Goal: Information Seeking & Learning: Learn about a topic

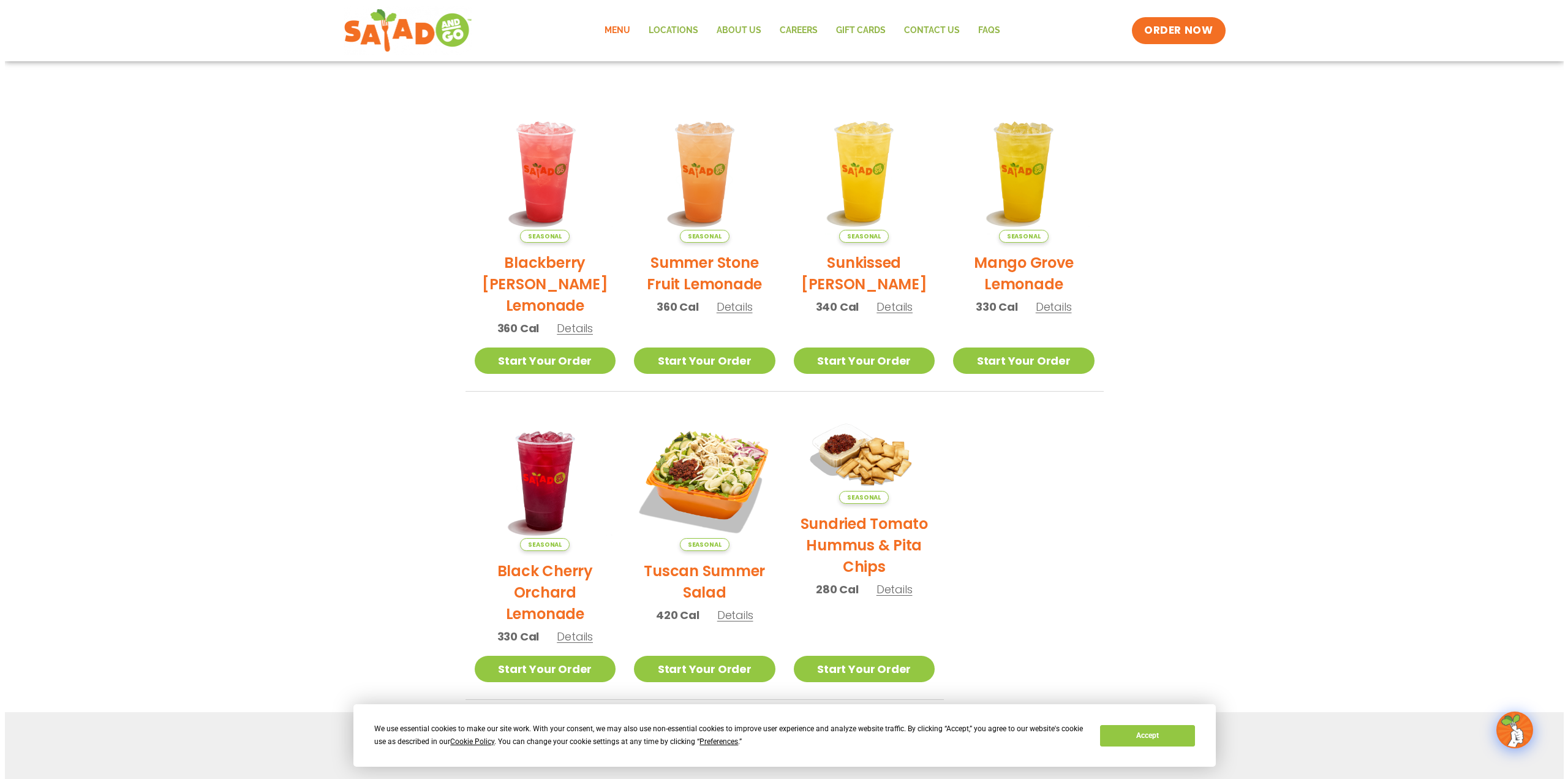
scroll to position [307, 0]
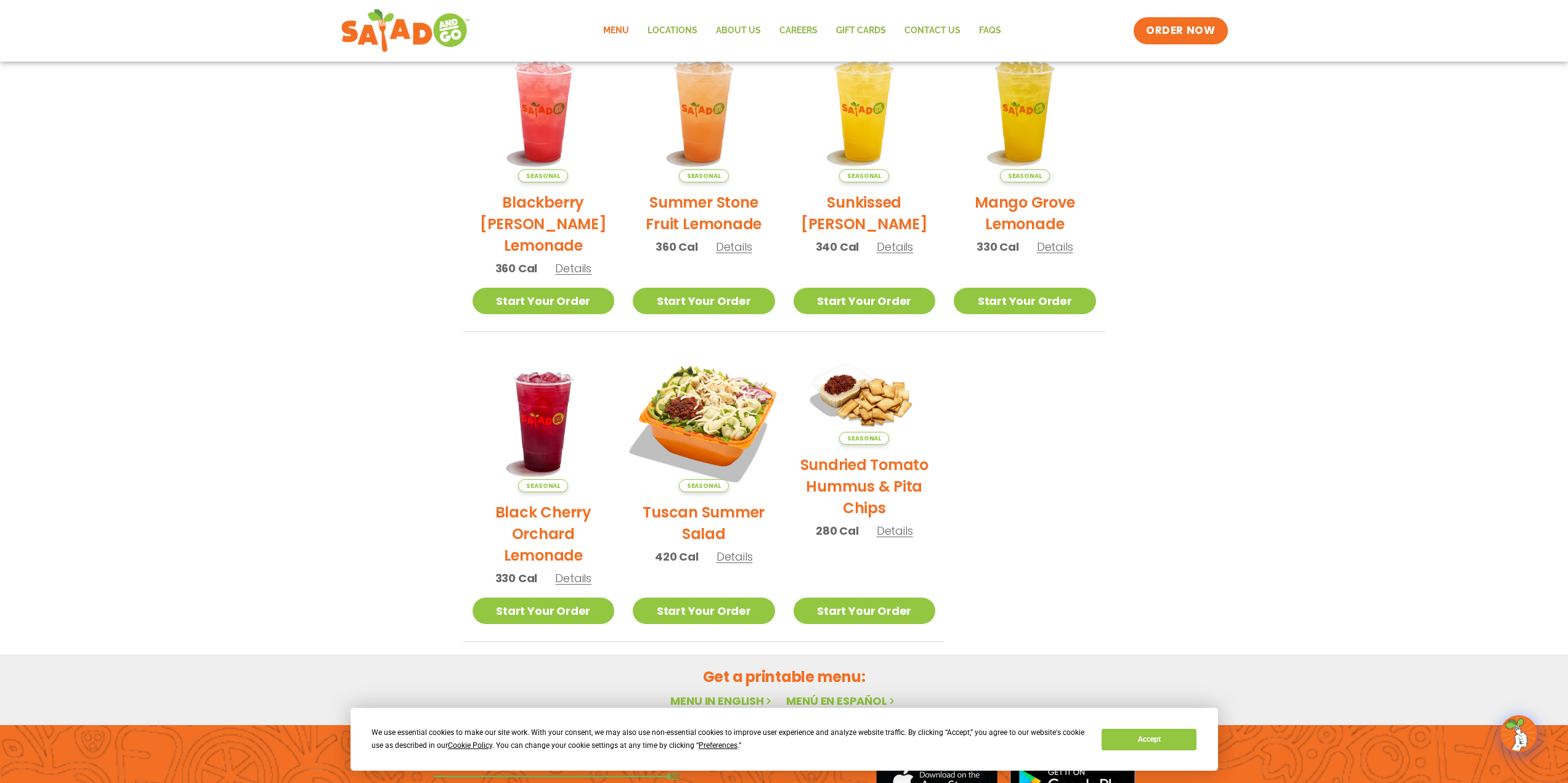
click at [720, 414] on img at bounding box center [704, 421] width 167 height 167
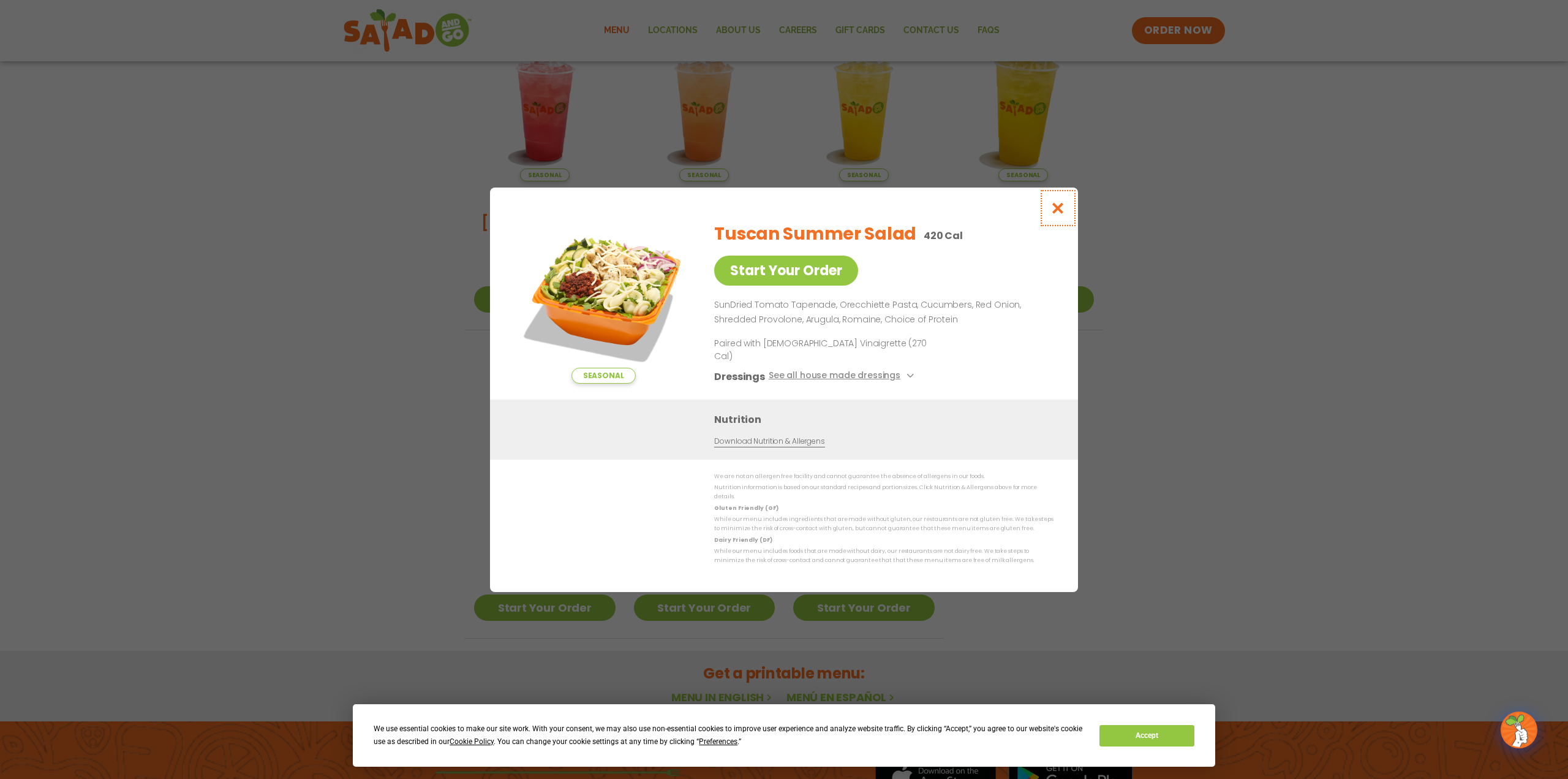
click at [1048, 206] on button "Close modal" at bounding box center [1058, 208] width 40 height 41
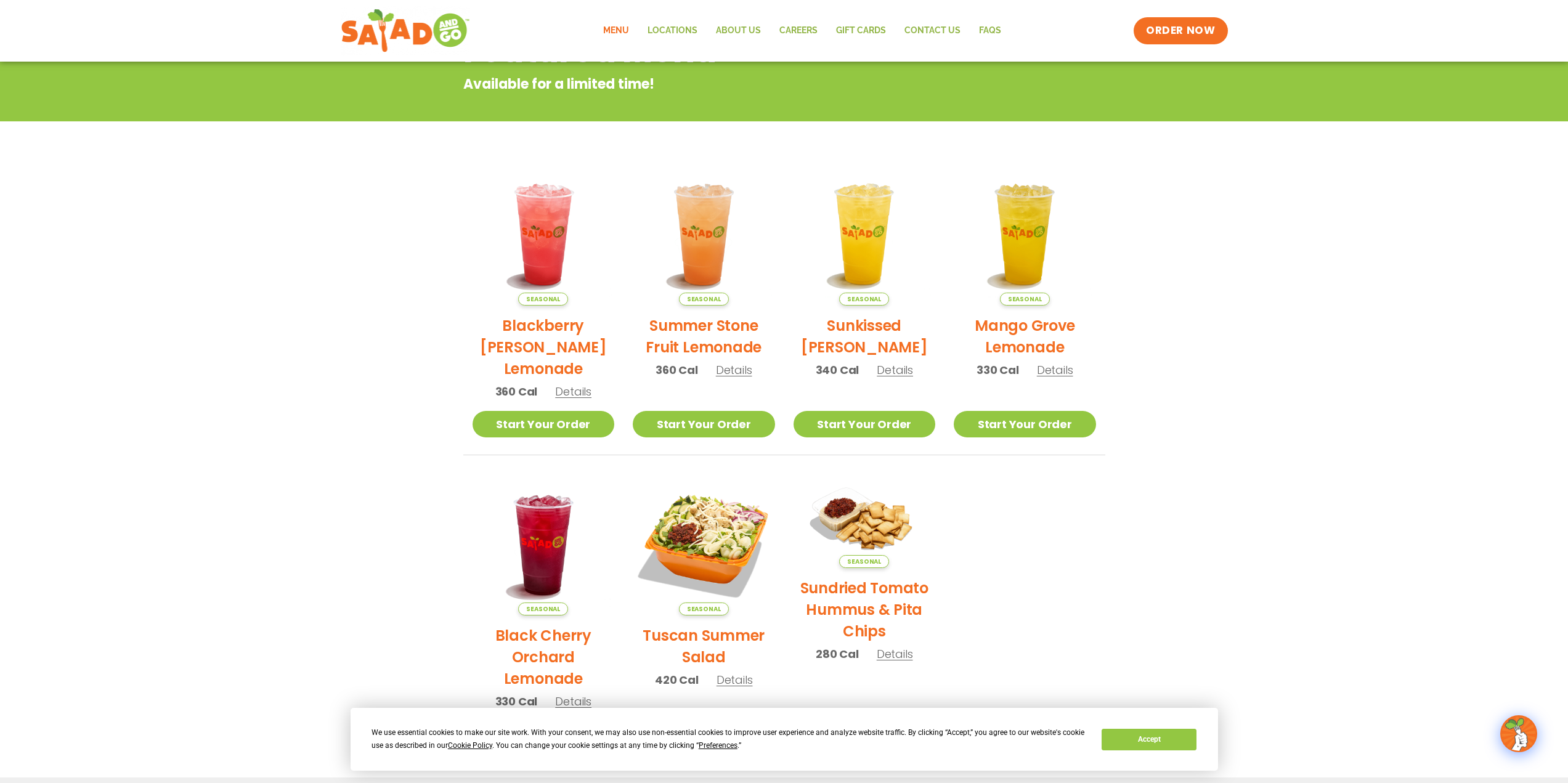
scroll to position [123, 0]
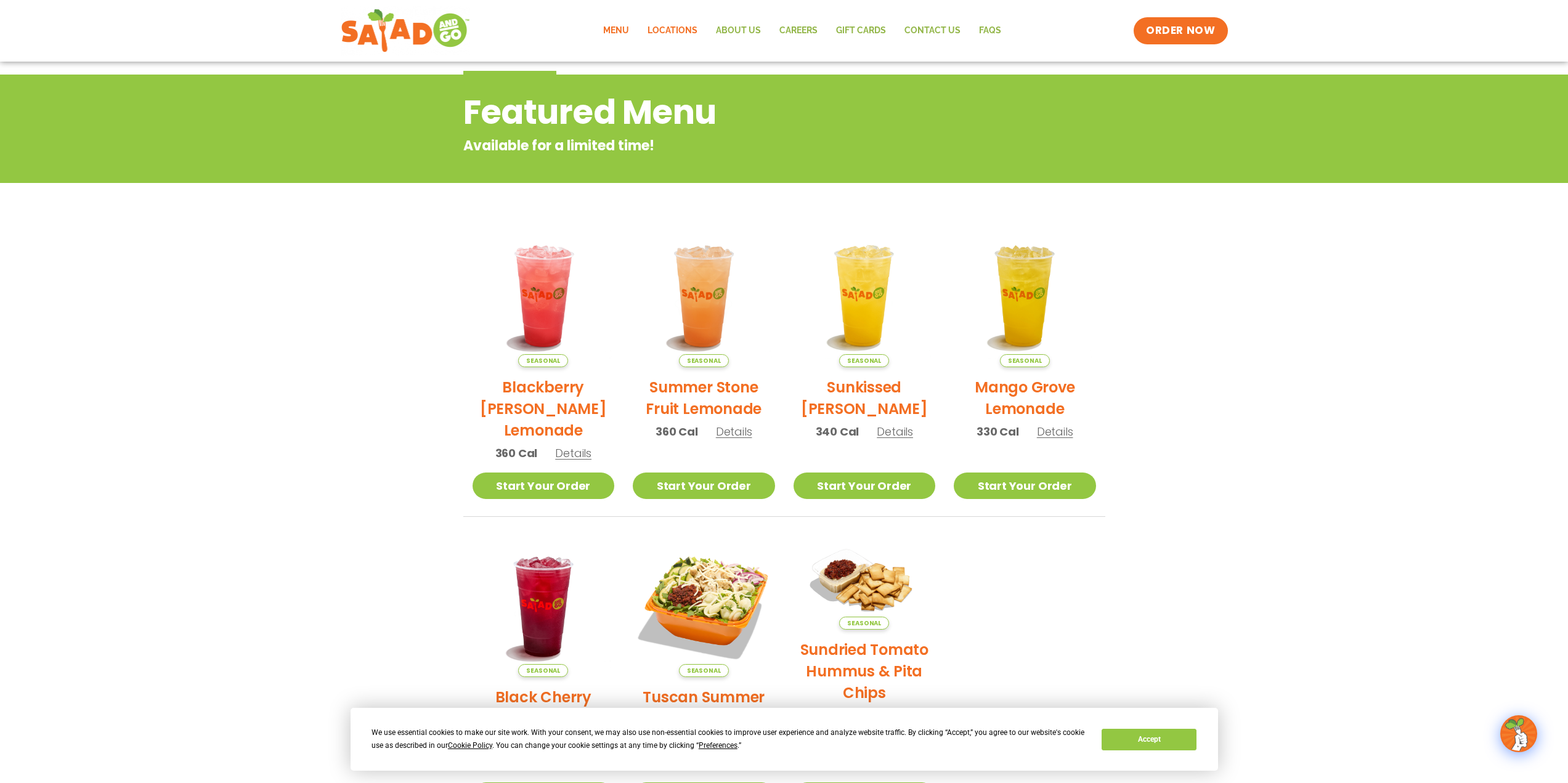
click at [680, 33] on link "Locations" at bounding box center [673, 31] width 68 height 28
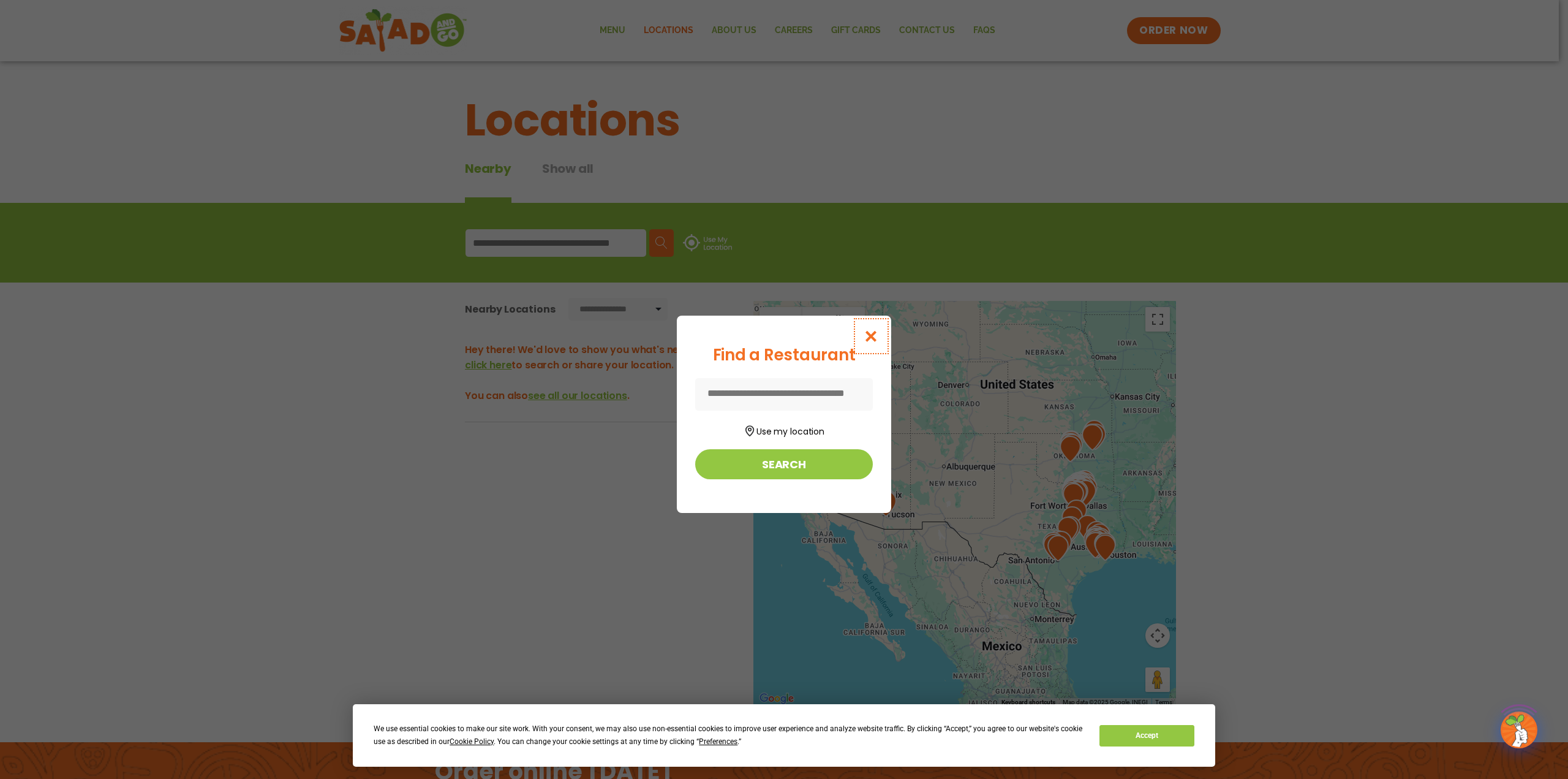
click at [883, 344] on button "Close modal" at bounding box center [871, 336] width 40 height 41
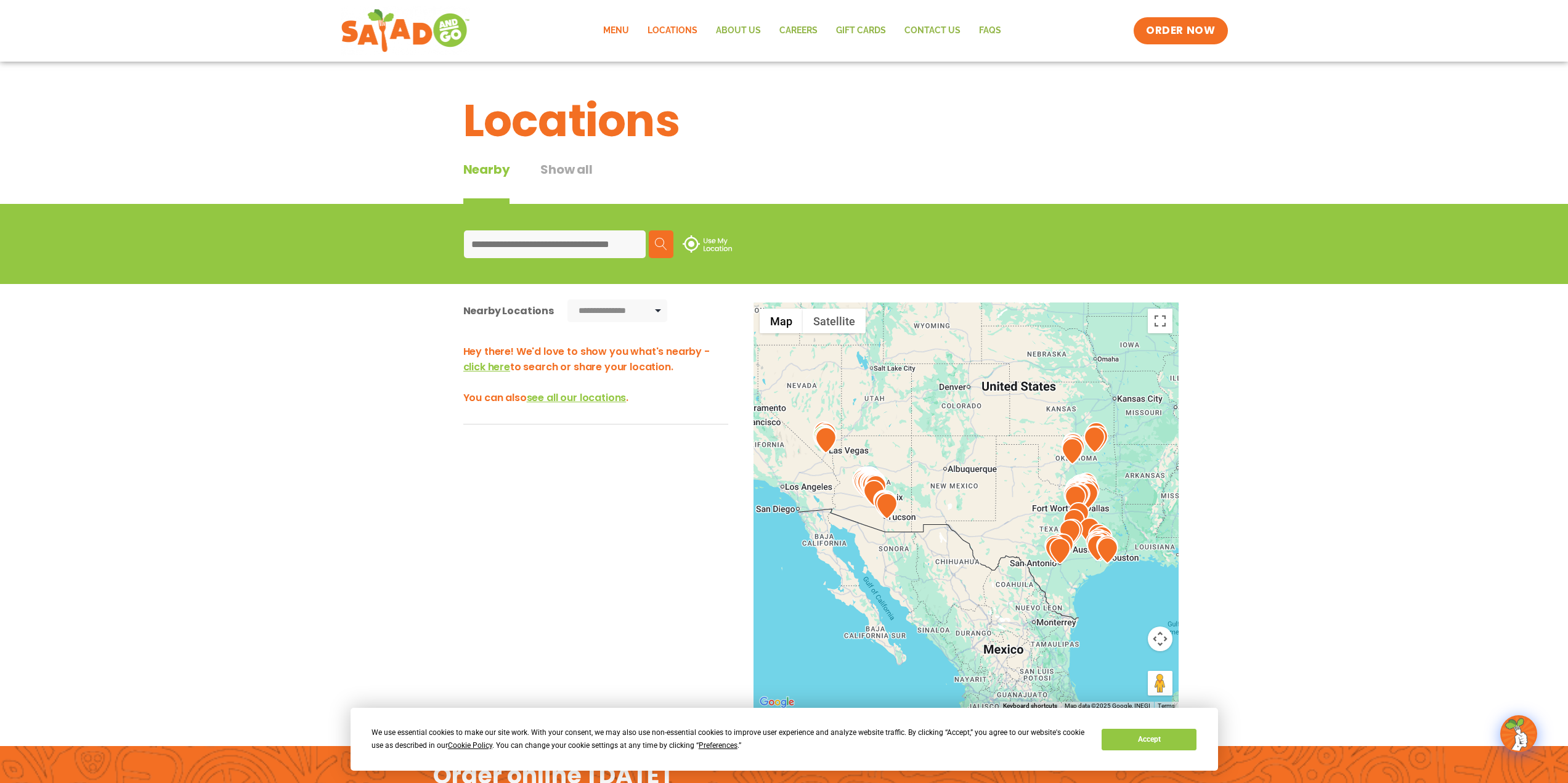
click at [624, 30] on link "Menu" at bounding box center [616, 31] width 44 height 28
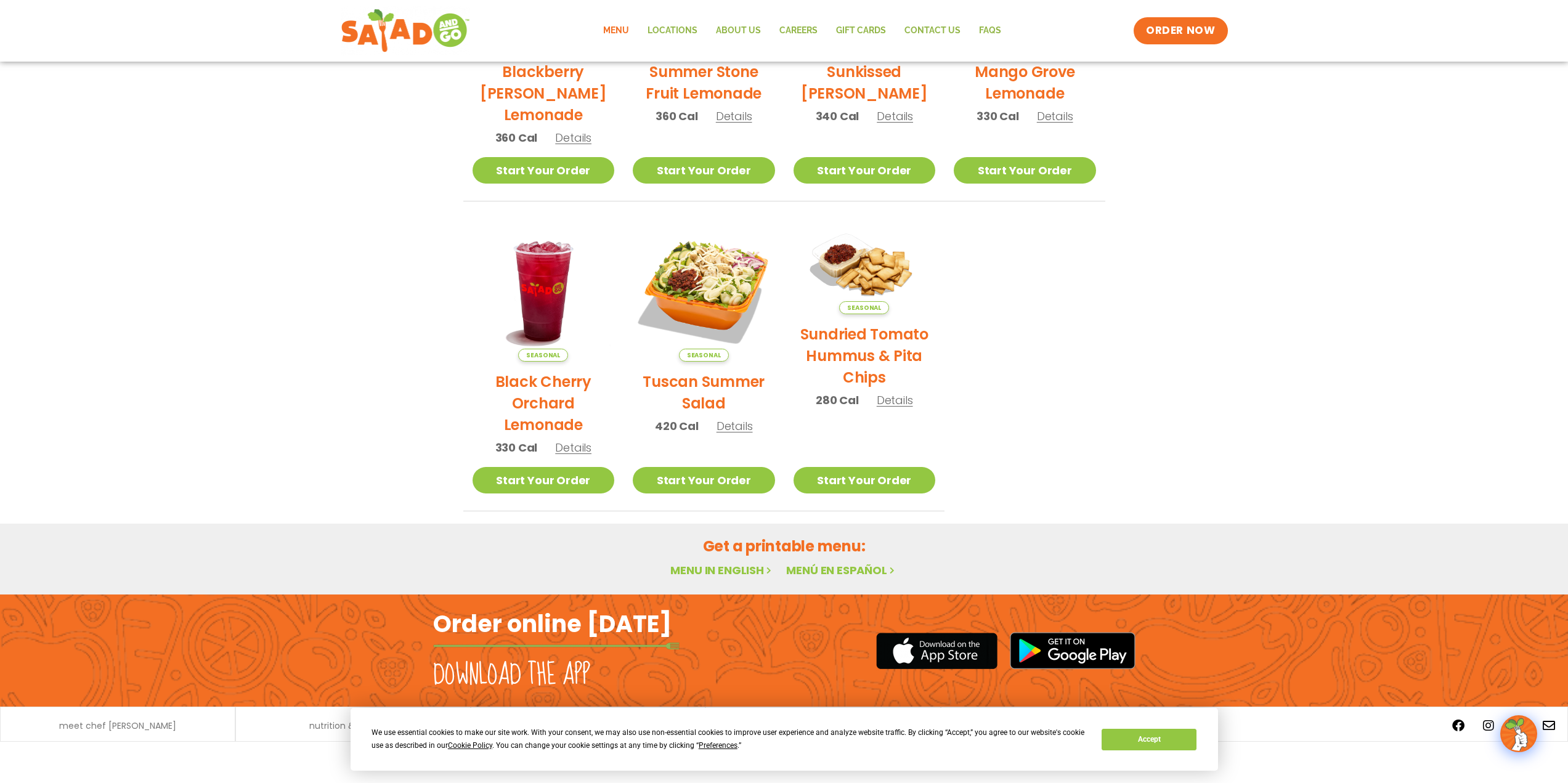
scroll to position [69, 0]
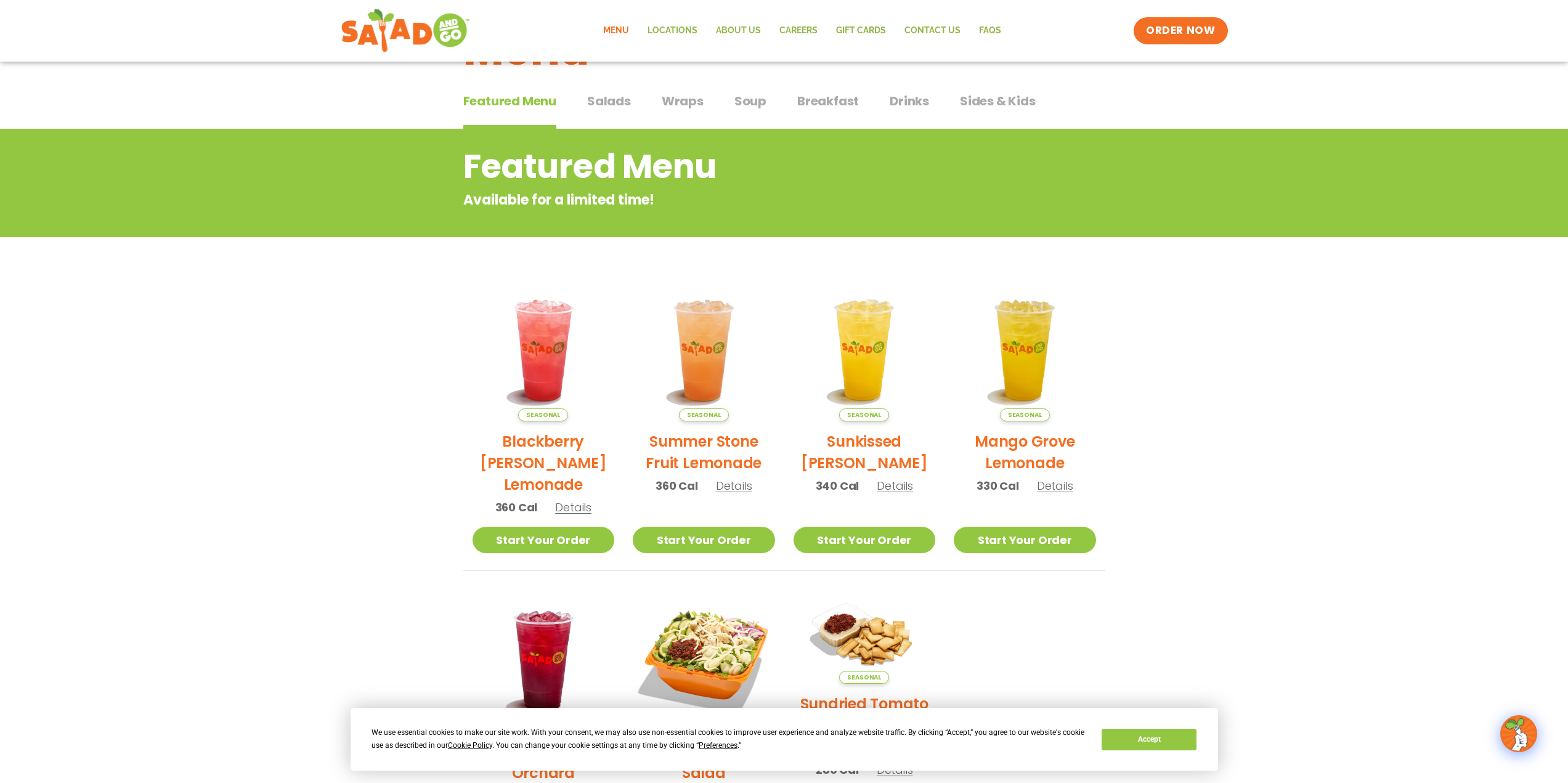
click at [607, 96] on span "Salads" at bounding box center [609, 101] width 44 height 19
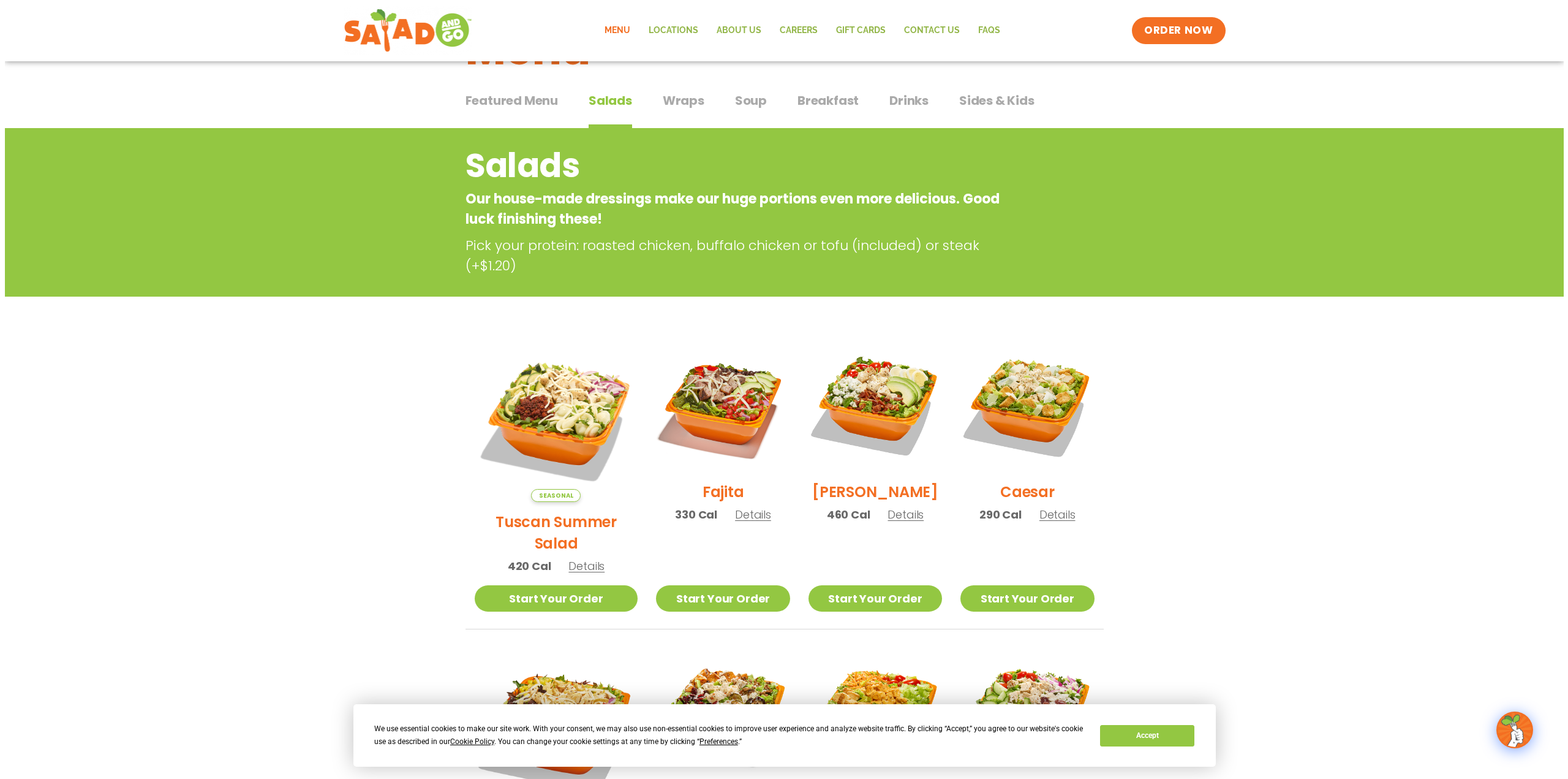
scroll to position [191, 0]
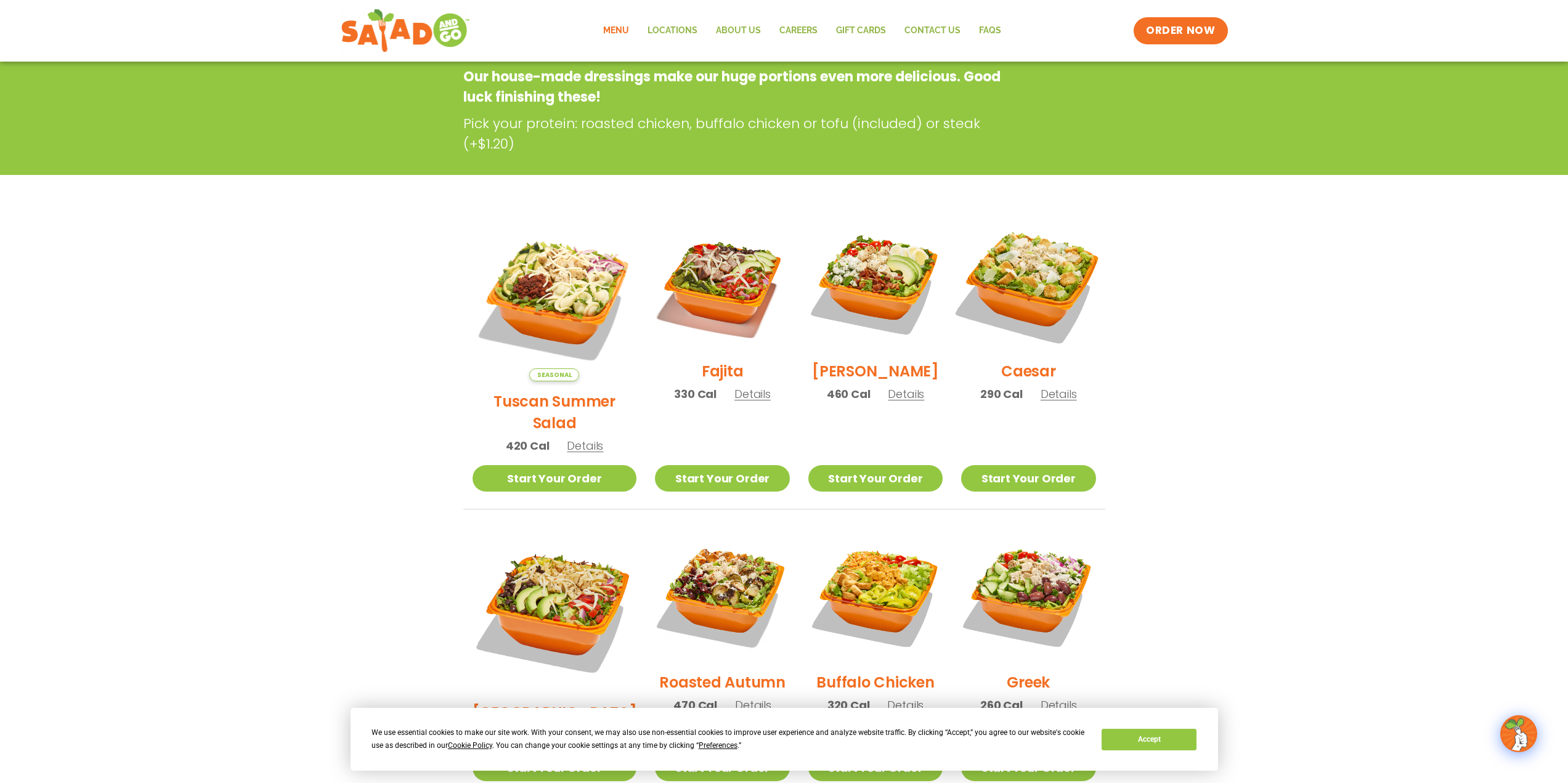
click at [1033, 294] on img at bounding box center [1028, 284] width 158 height 158
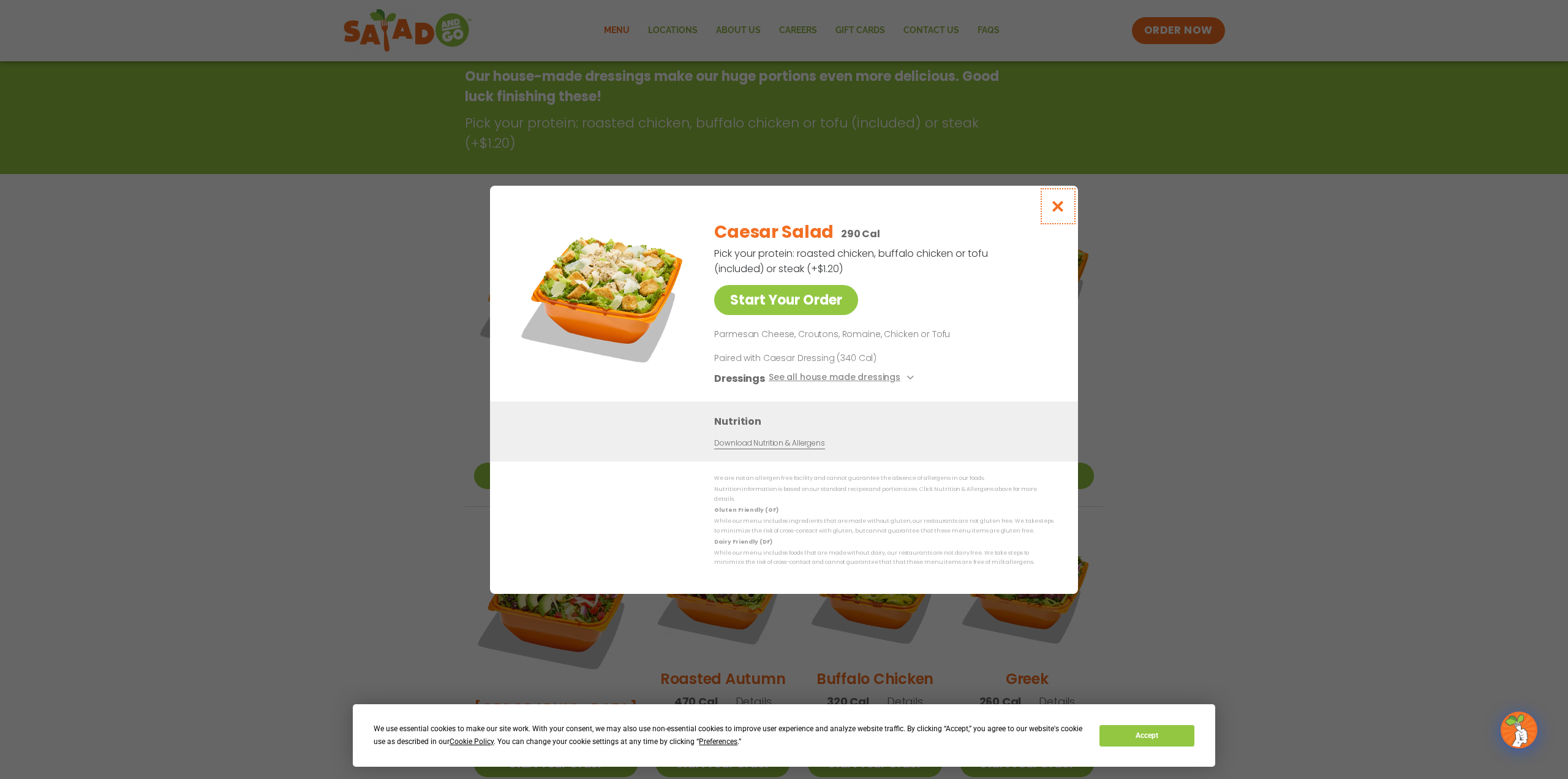
click at [1058, 203] on icon "Close modal" at bounding box center [1058, 206] width 15 height 13
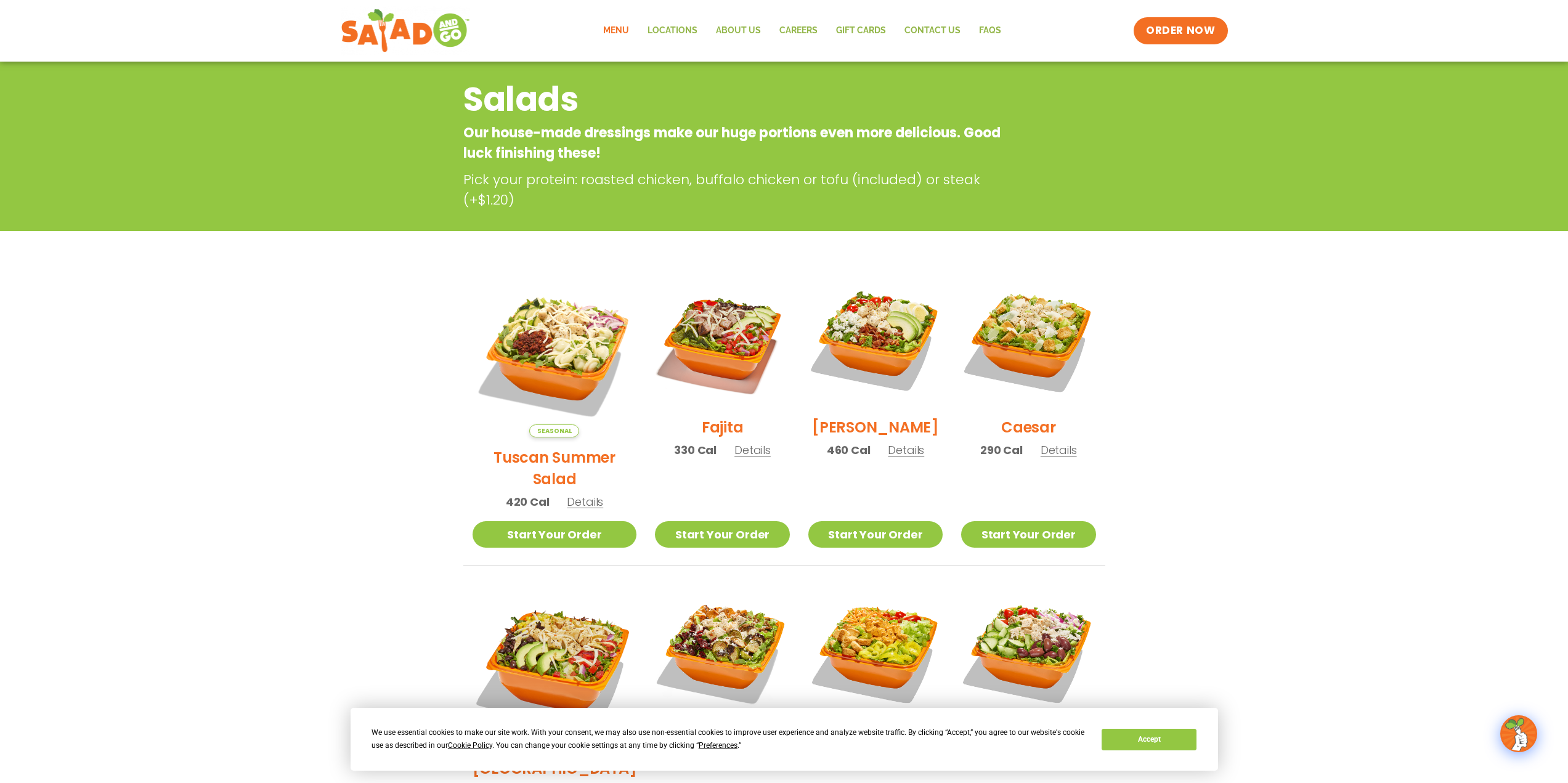
scroll to position [75, 0]
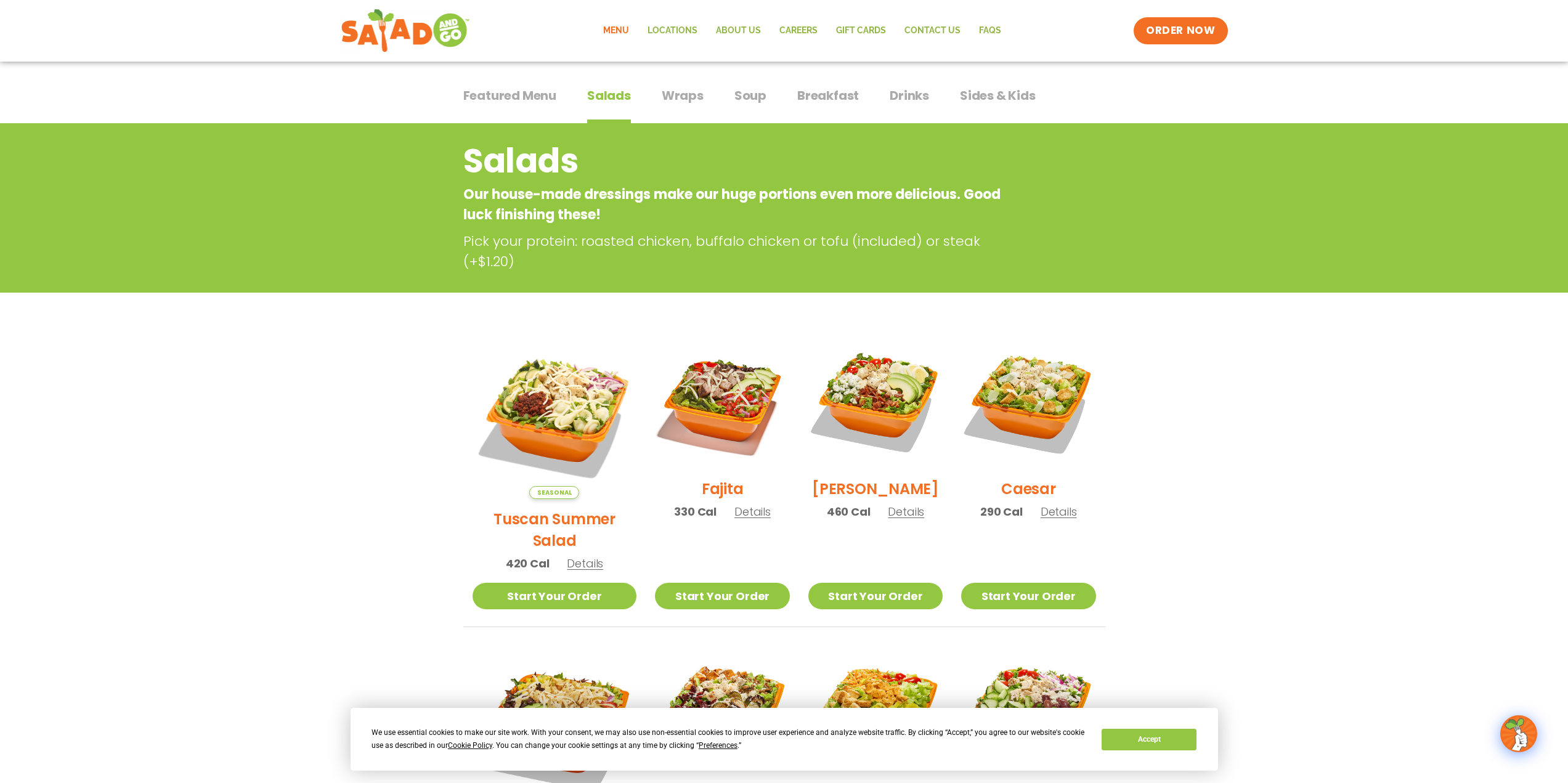
click at [527, 104] on span "Featured Menu" at bounding box center [509, 95] width 93 height 19
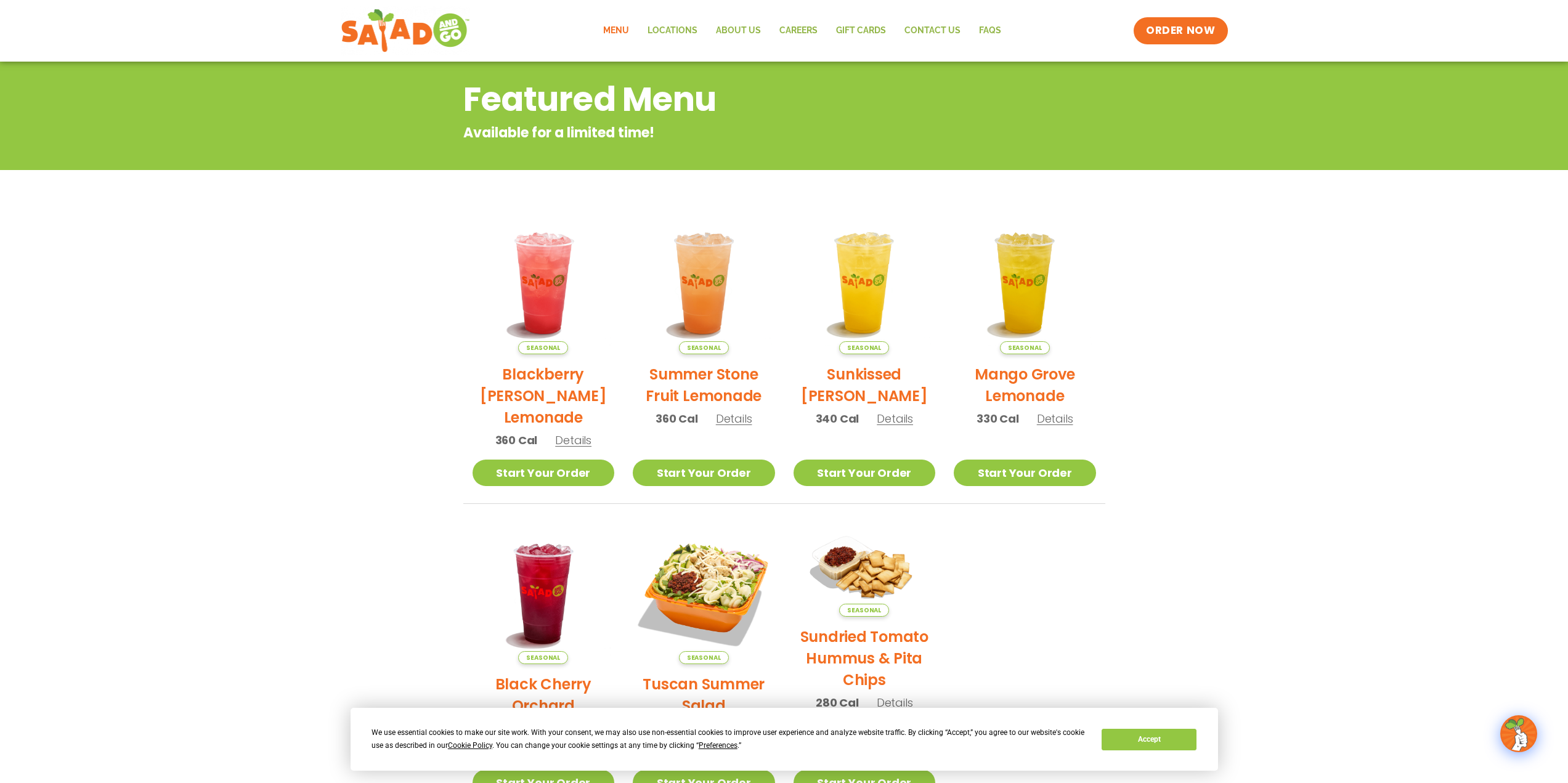
scroll to position [198, 0]
